Goal: Task Accomplishment & Management: Use online tool/utility

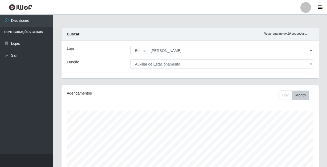
select select "230"
select select "4"
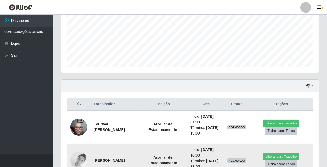
scroll to position [118, 0]
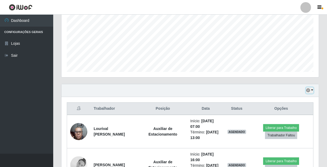
click at [308, 92] on button "button" at bounding box center [309, 90] width 7 height 6
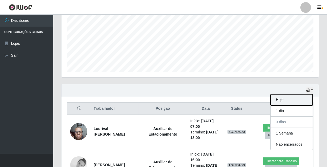
click at [284, 99] on button "Hoje" at bounding box center [291, 99] width 42 height 11
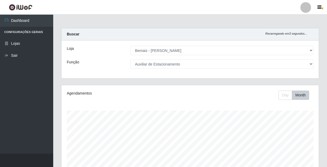
scroll to position [91, 0]
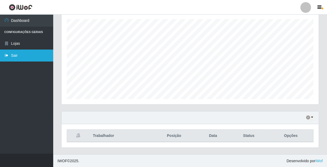
click at [14, 59] on link "Sair" at bounding box center [26, 55] width 53 height 12
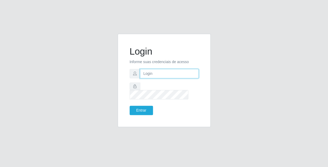
type input "gyovana@bemais"
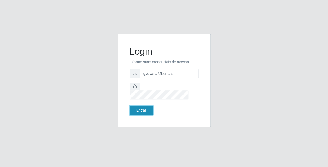
click at [139, 108] on button "Entrar" at bounding box center [141, 110] width 23 height 9
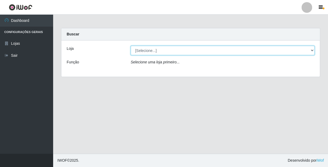
click at [161, 53] on select "[Selecione...] Bemais - Ruy Carneiro" at bounding box center [223, 50] width 184 height 9
select select "230"
click at [131, 46] on select "[Selecione...] Bemais - Ruy Carneiro" at bounding box center [223, 50] width 184 height 9
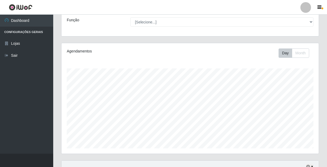
scroll to position [91, 0]
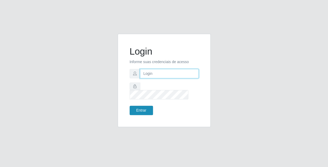
type input "gyovana@bemais"
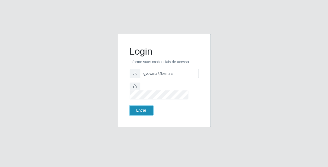
drag, startPoint x: 141, startPoint y: 106, endPoint x: 144, endPoint y: 100, distance: 7.0
click at [141, 106] on button "Entrar" at bounding box center [141, 110] width 23 height 9
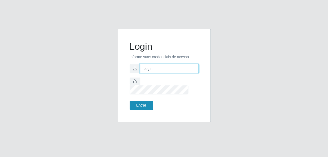
type input "gyovana@bemais"
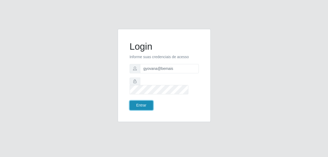
click at [141, 102] on button "Entrar" at bounding box center [141, 105] width 23 height 9
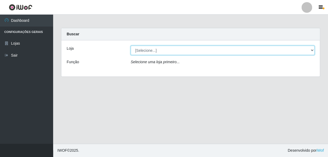
drag, startPoint x: 156, startPoint y: 49, endPoint x: 157, endPoint y: 55, distance: 6.1
click at [157, 49] on select "[Selecione...] [PERSON_NAME]" at bounding box center [223, 50] width 184 height 9
select select "230"
click at [131, 46] on select "[Selecione...] [PERSON_NAME]" at bounding box center [223, 50] width 184 height 9
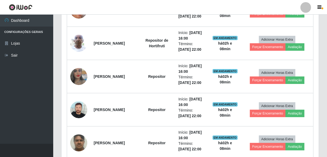
scroll to position [167, 0]
